Goal: Information Seeking & Learning: Learn about a topic

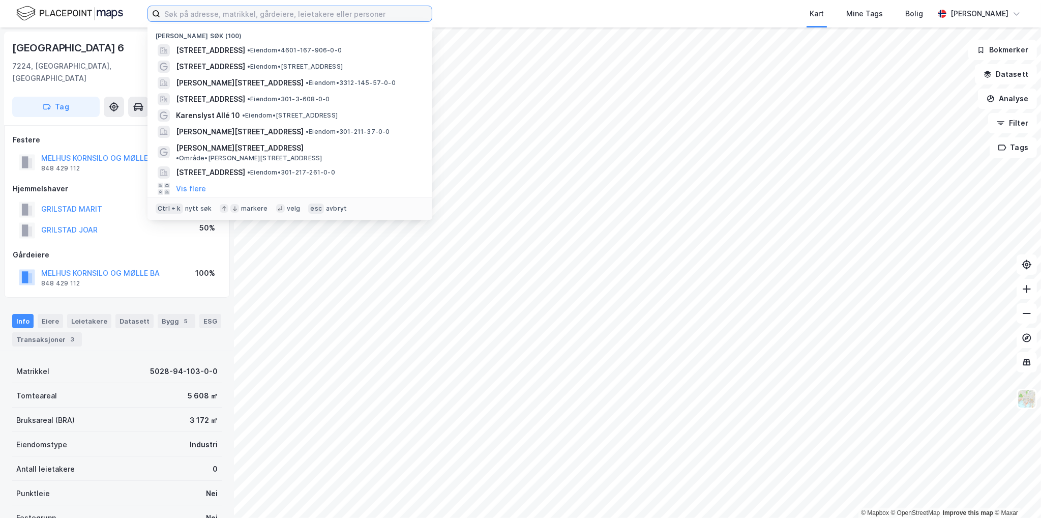
click at [260, 10] on input at bounding box center [296, 13] width 272 height 15
paste input "[PERSON_NAME] Vei 24"
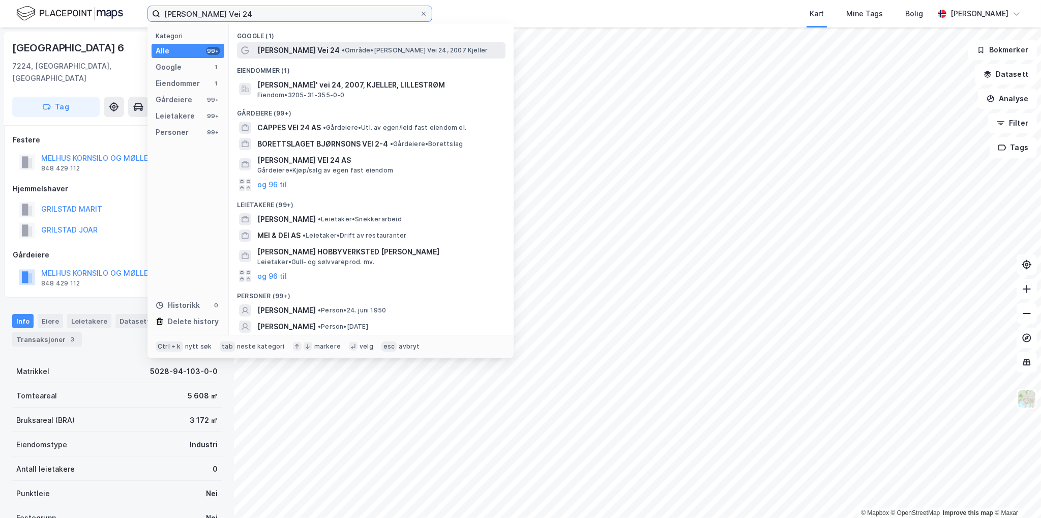
type input "[PERSON_NAME] Vei 24"
click at [313, 55] on span "[PERSON_NAME] Vei 24" at bounding box center [298, 50] width 82 height 12
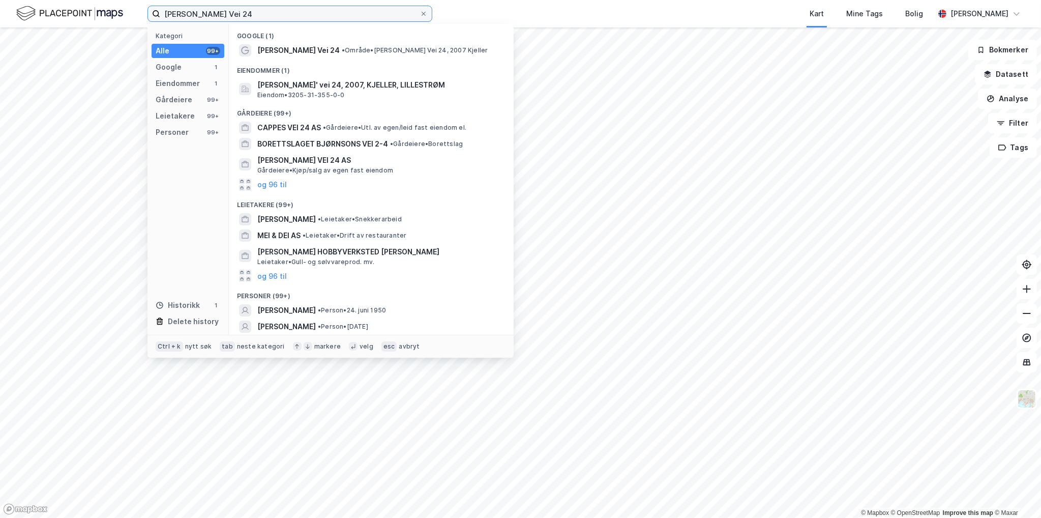
click at [291, 14] on input "[PERSON_NAME] Vei 24" at bounding box center [289, 13] width 259 height 15
click at [720, 10] on div "Kart Mine Tags Bolig" at bounding box center [707, 13] width 453 height 27
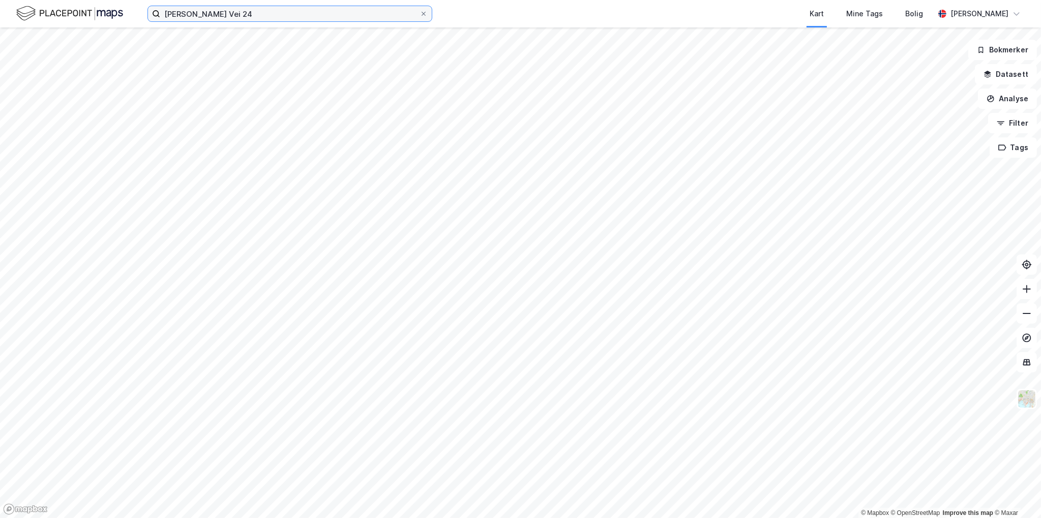
click at [290, 15] on input "[PERSON_NAME] Vei 24" at bounding box center [289, 13] width 259 height 15
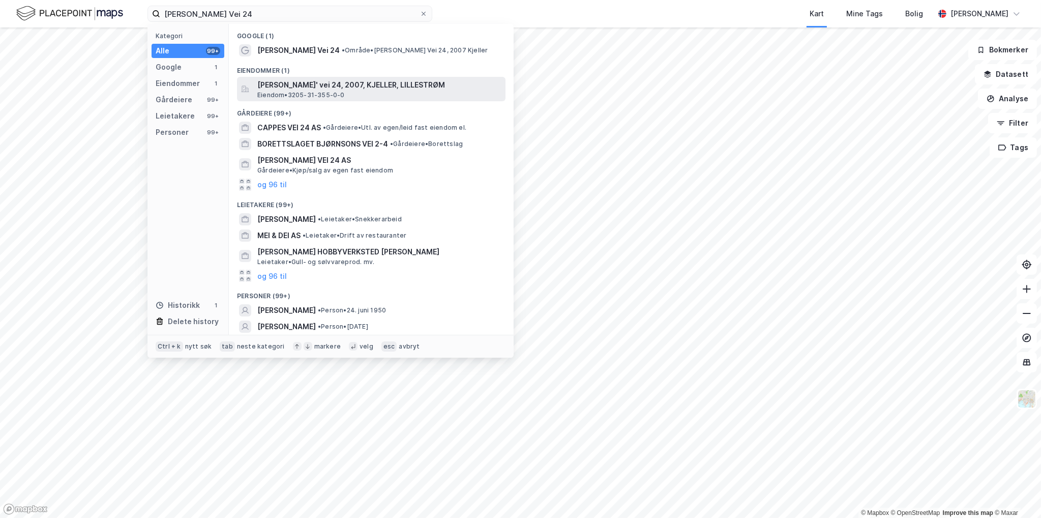
click at [333, 83] on span "[PERSON_NAME]' vei 24, 2007, KJELLER, LILLESTRØM" at bounding box center [379, 85] width 244 height 12
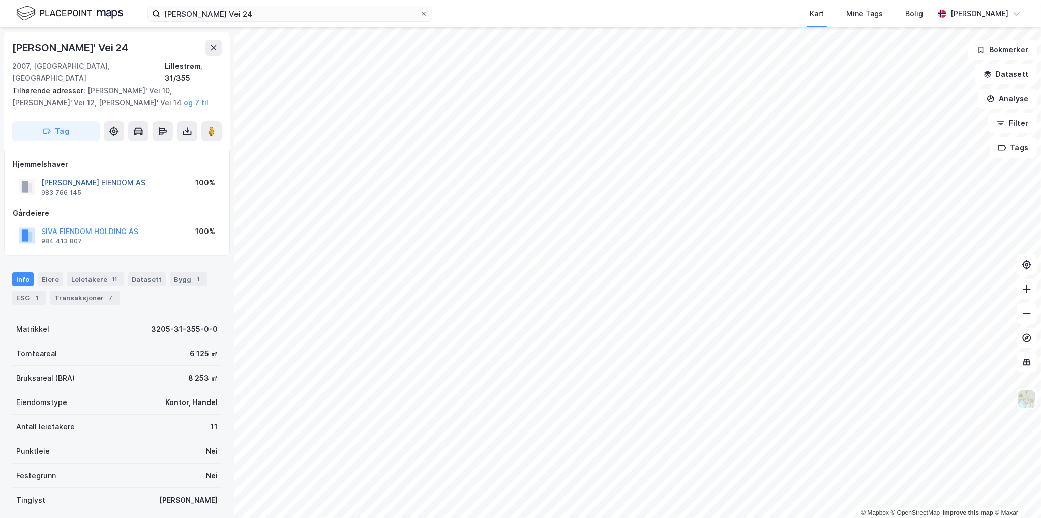
click at [0, 0] on button "[PERSON_NAME] EIENDOM AS" at bounding box center [0, 0] width 0 height 0
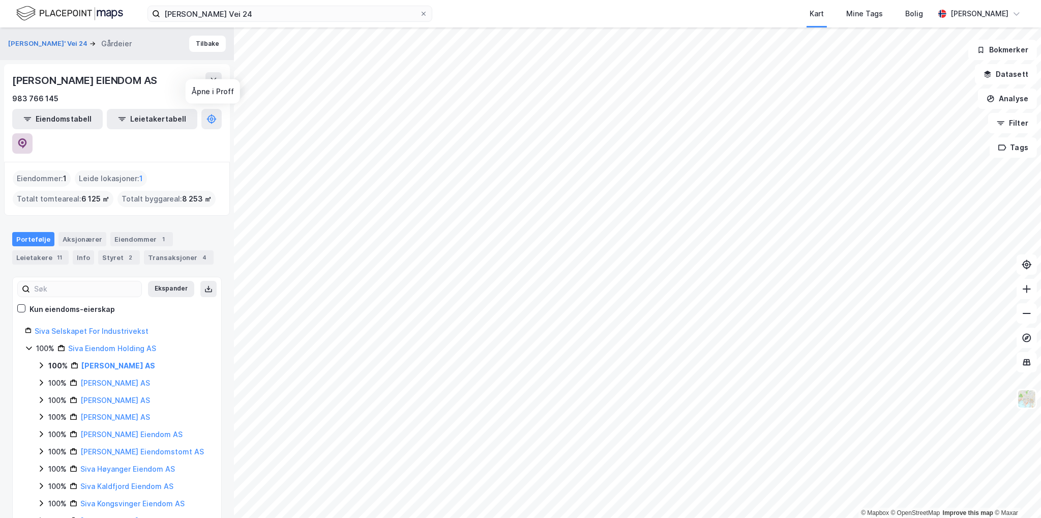
click at [27, 138] on icon at bounding box center [22, 143] width 9 height 10
click at [202, 41] on button "Tilbake" at bounding box center [207, 44] width 37 height 16
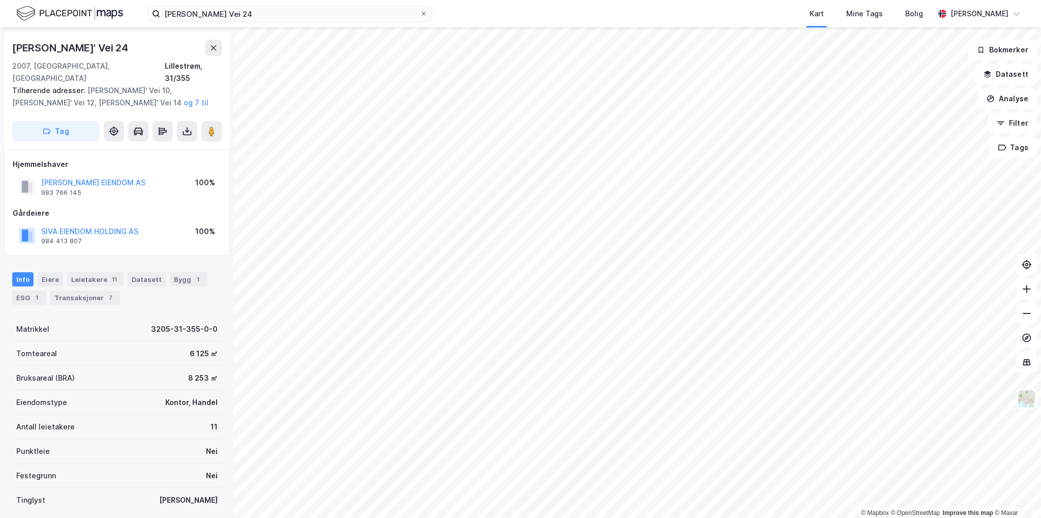
click at [174, 260] on div "Info [PERSON_NAME] 11 Datasett Bygg 1 ESG 1 Transaksjoner 7" at bounding box center [117, 284] width 234 height 49
click at [172, 272] on div "Bygg 1" at bounding box center [189, 279] width 38 height 14
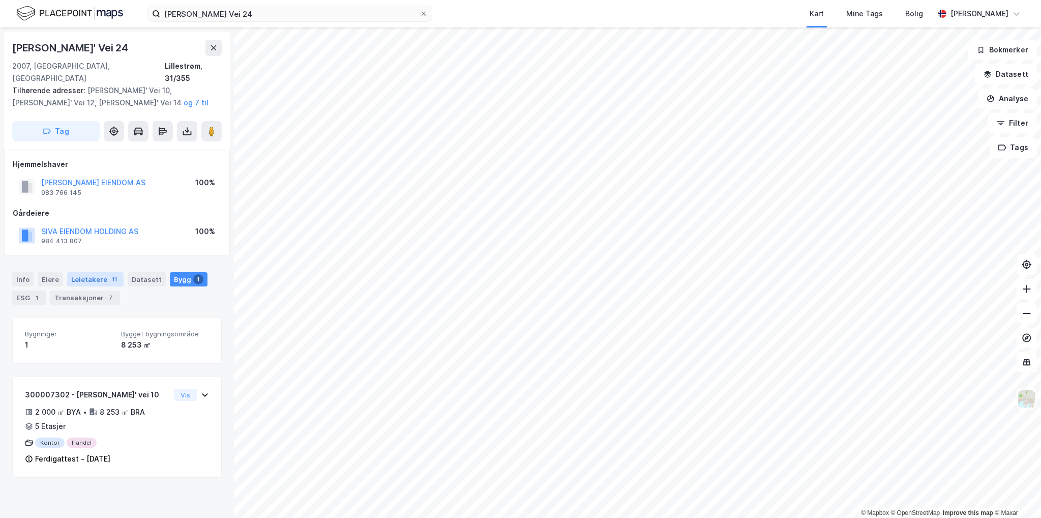
click at [92, 272] on div "Leietakere 11" at bounding box center [95, 279] width 56 height 14
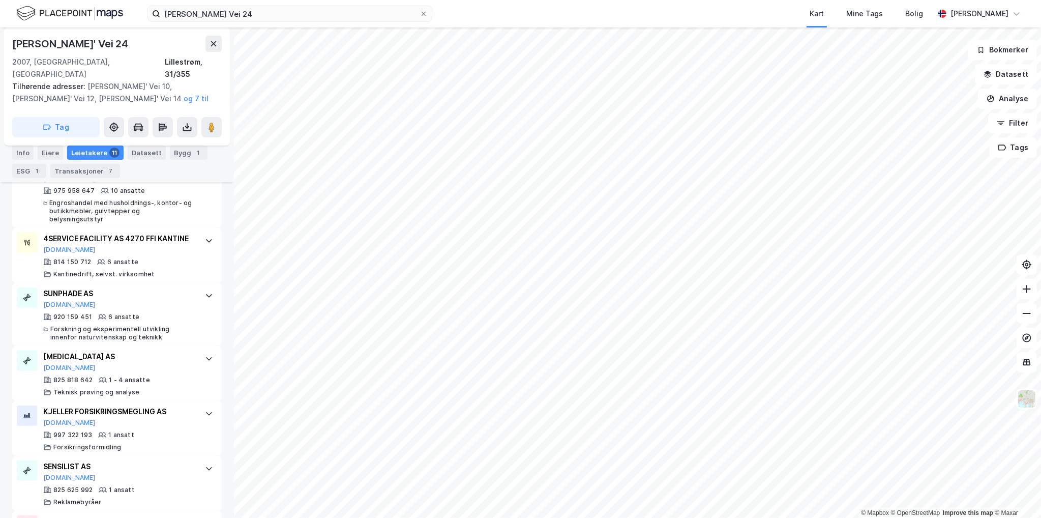
scroll to position [625, 0]
